Goal: Information Seeking & Learning: Learn about a topic

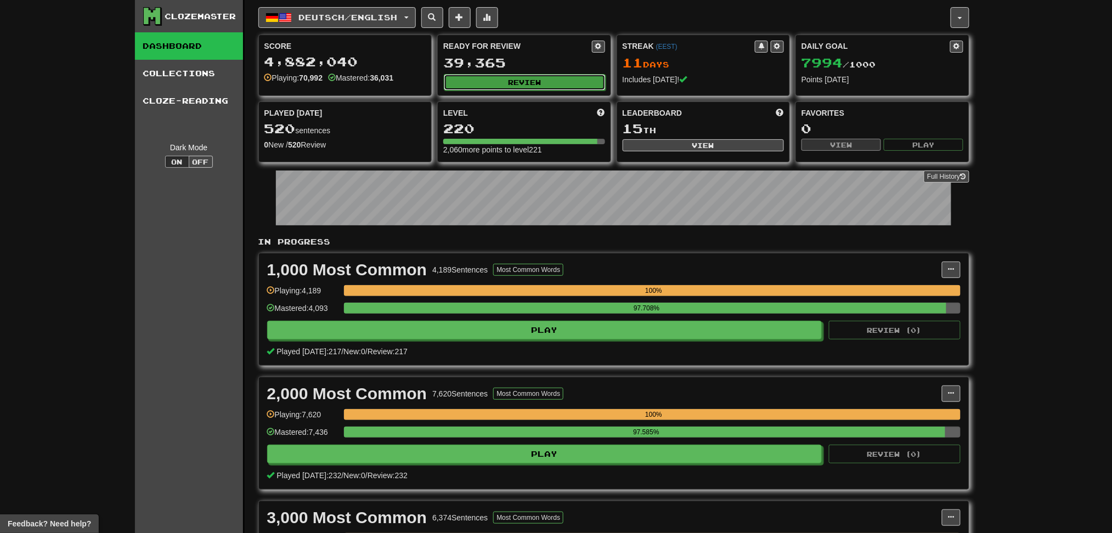
click at [560, 78] on button "Review" at bounding box center [525, 82] width 162 height 16
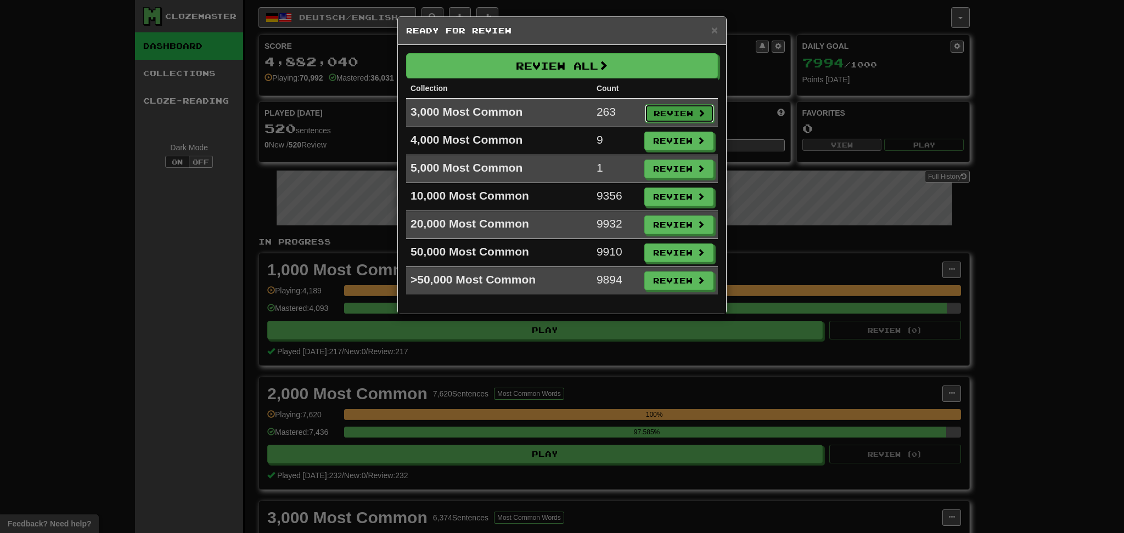
click at [662, 109] on button "Review" at bounding box center [679, 113] width 69 height 19
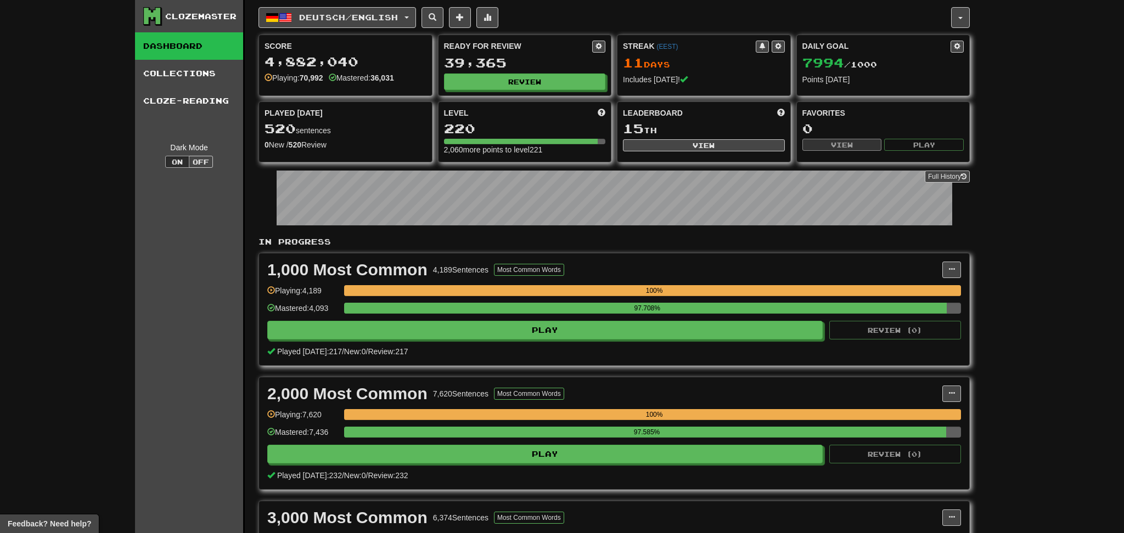
select select "********"
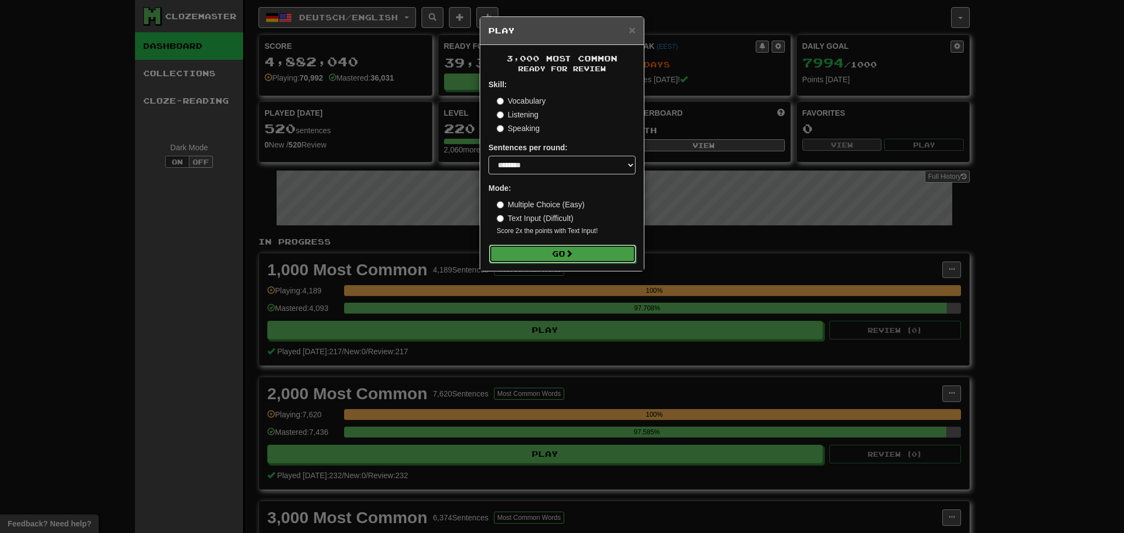
click at [586, 255] on button "Go" at bounding box center [562, 254] width 147 height 19
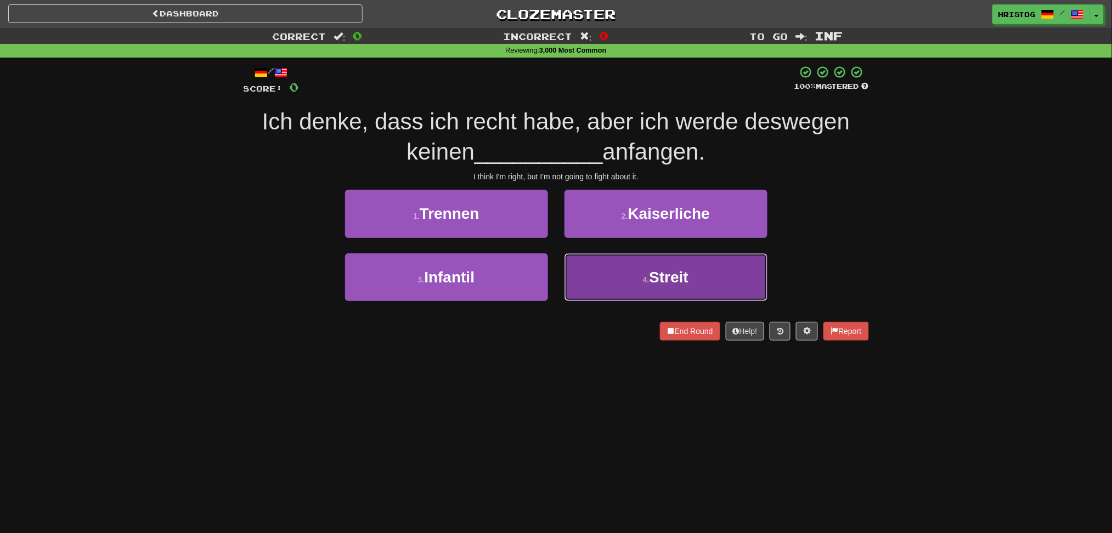
click at [656, 283] on span "Streit" at bounding box center [670, 277] width 40 height 17
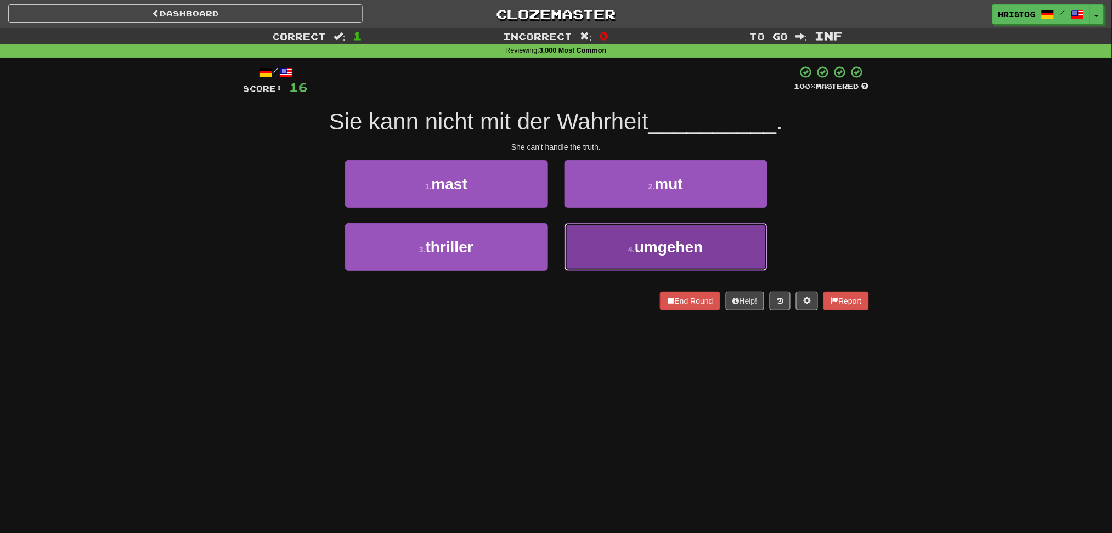
click at [597, 255] on button "4 . umgehen" at bounding box center [666, 247] width 203 height 48
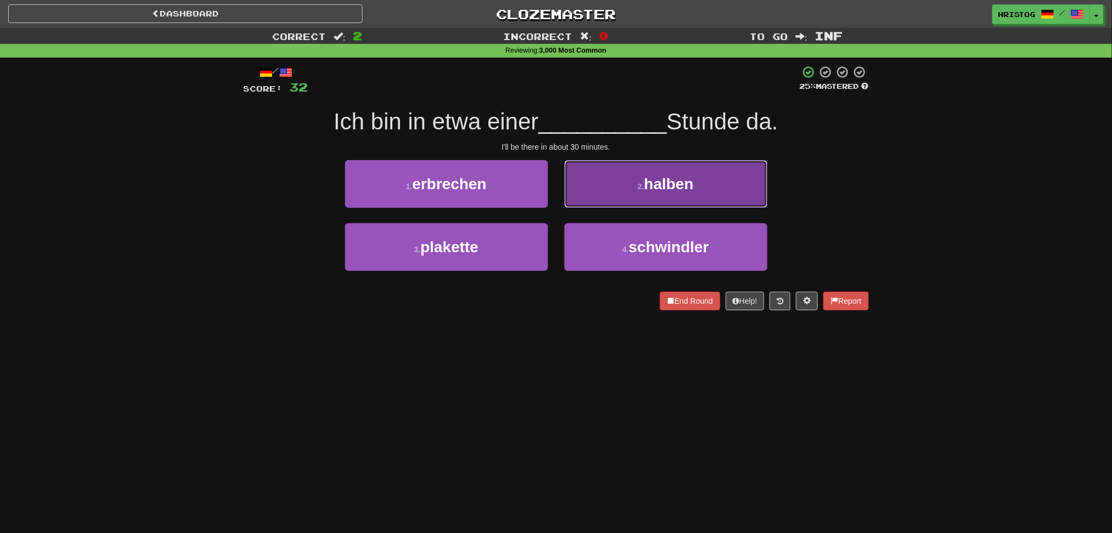
click at [592, 196] on button "2 . halben" at bounding box center [666, 184] width 203 height 48
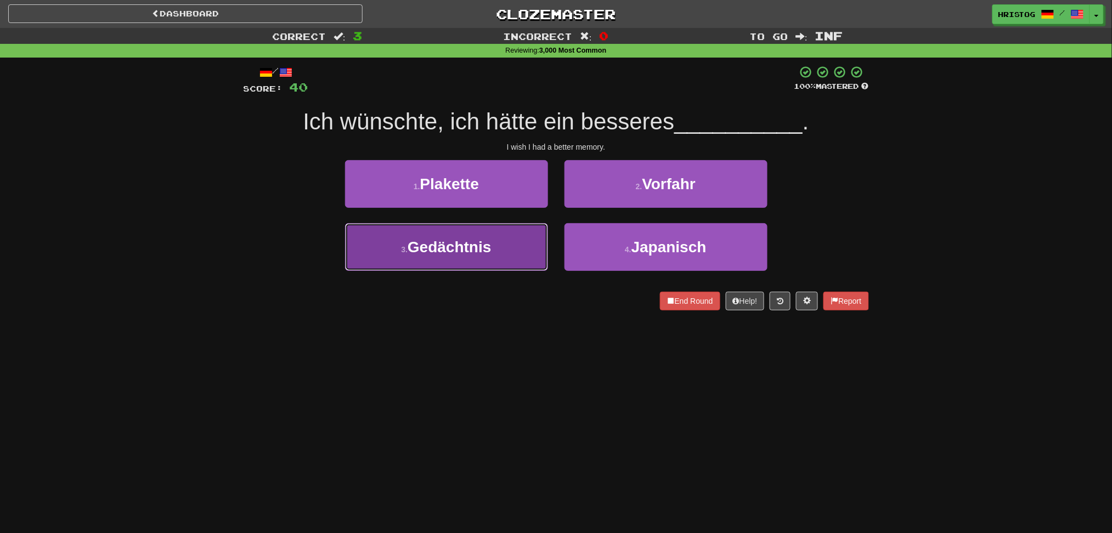
click at [538, 251] on button "3 . Gedächtnis" at bounding box center [446, 247] width 203 height 48
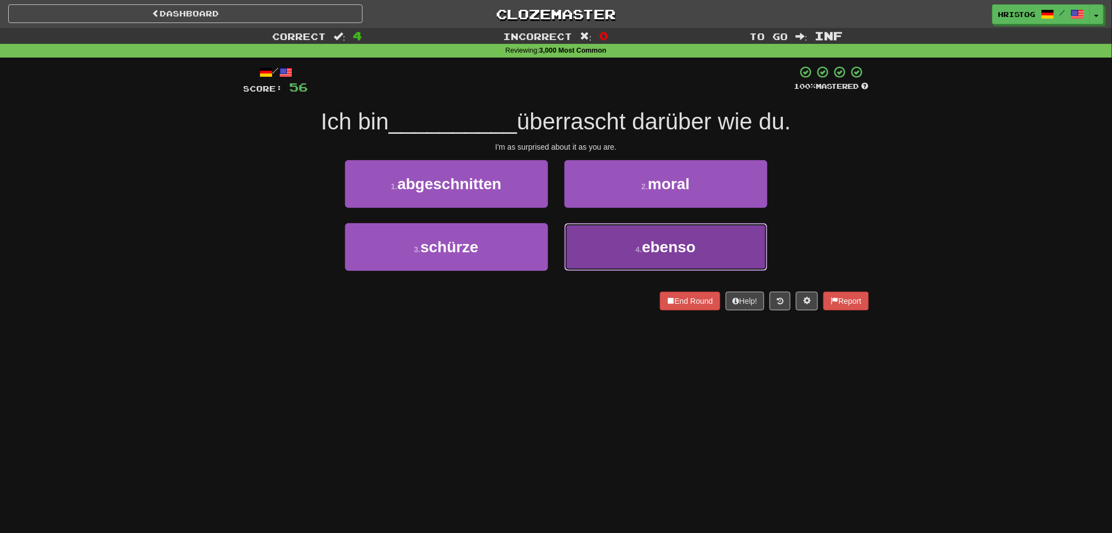
click at [613, 255] on button "4 . ebenso" at bounding box center [666, 247] width 203 height 48
click at [593, 249] on button "4 . fühlen" at bounding box center [666, 247] width 203 height 48
